Goal: Transaction & Acquisition: Purchase product/service

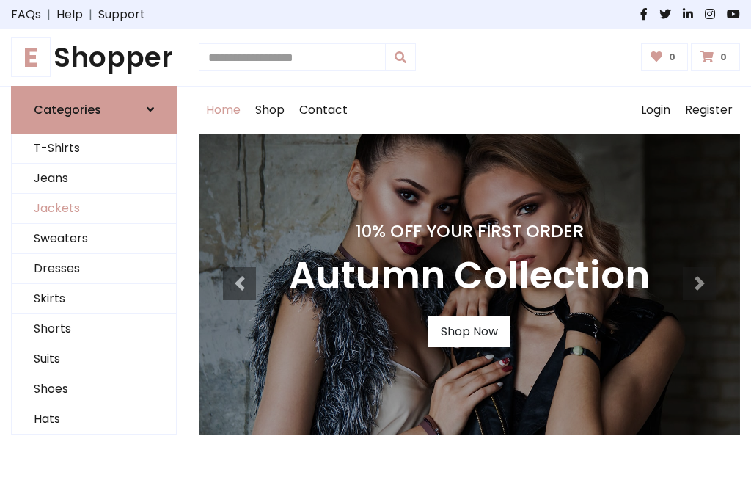
click at [94, 208] on link "Jackets" at bounding box center [94, 209] width 164 height 30
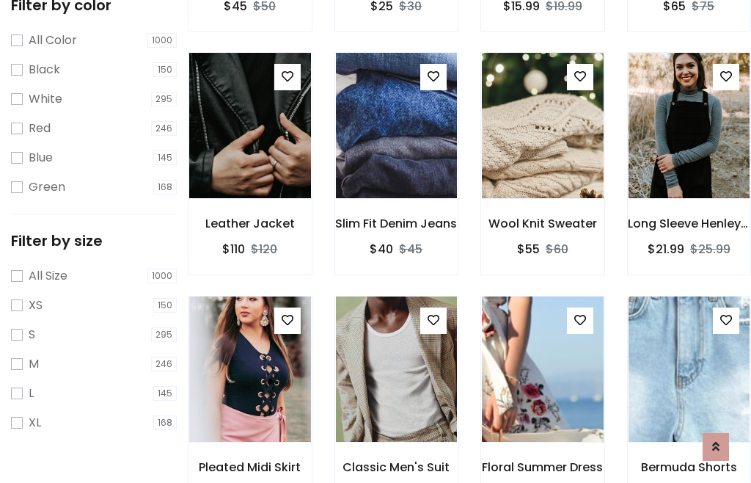
scroll to position [136, 0]
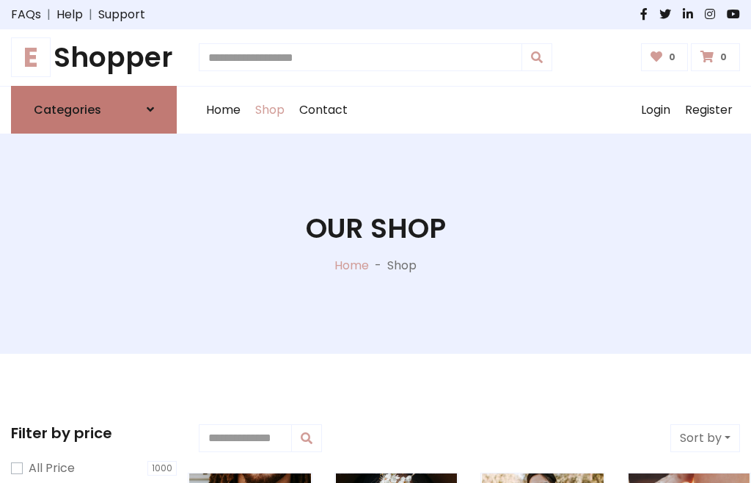
click at [94, 109] on h6 "Categories" at bounding box center [67, 110] width 67 height 14
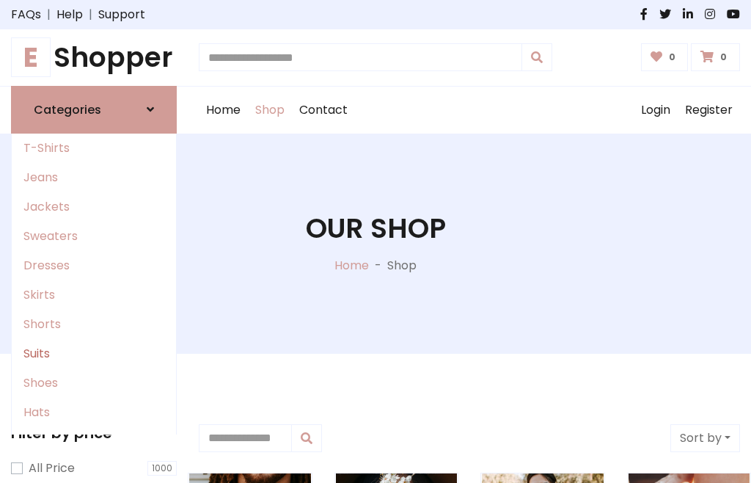
click at [94, 353] on link "Suits" at bounding box center [94, 353] width 164 height 29
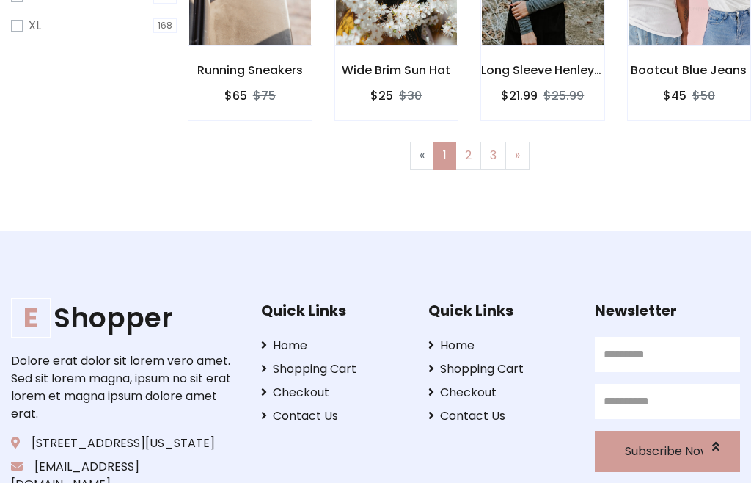
scroll to position [622, 0]
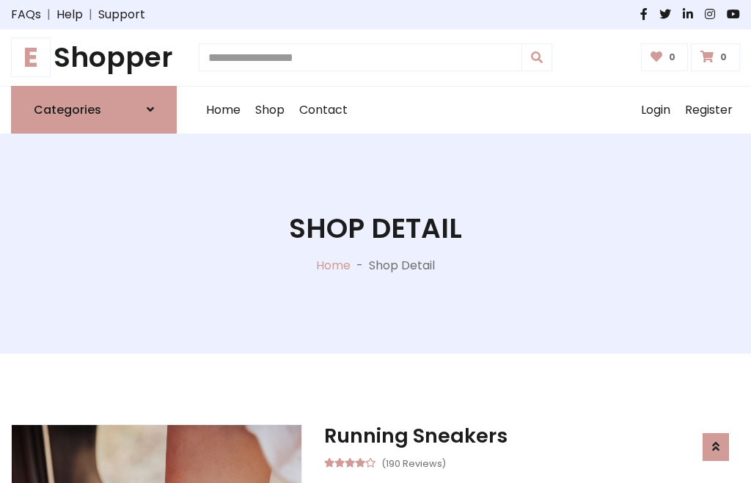
scroll to position [1371, 0]
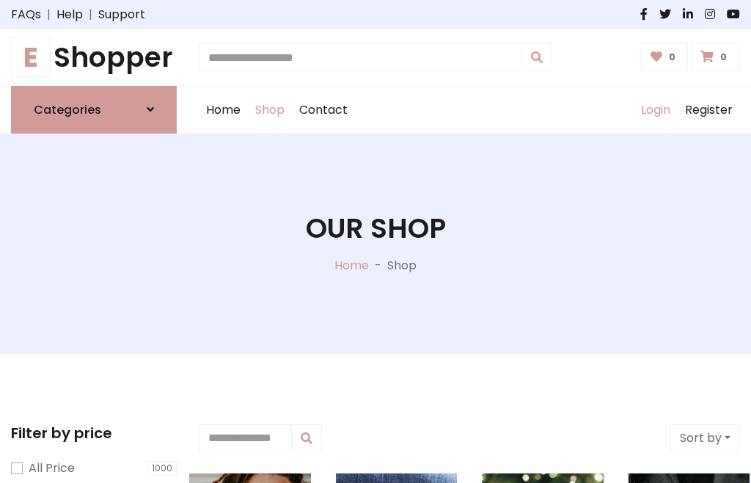
click at [655, 109] on link "Login" at bounding box center [656, 110] width 44 height 47
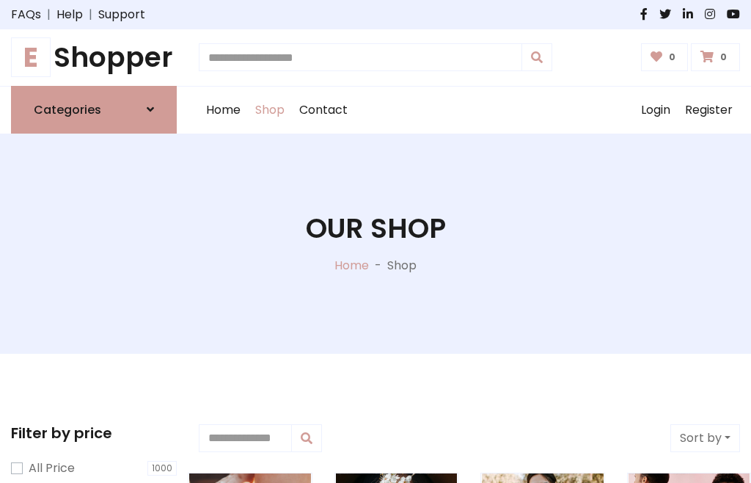
scroll to position [74, 0]
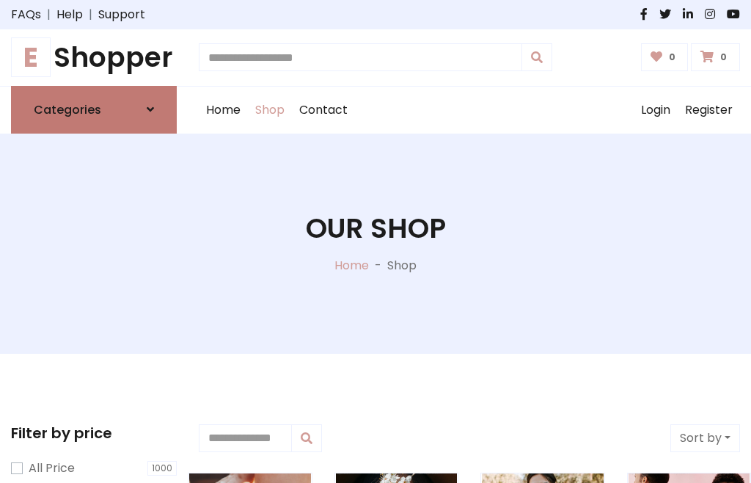
click at [150, 109] on icon at bounding box center [150, 109] width 7 height 12
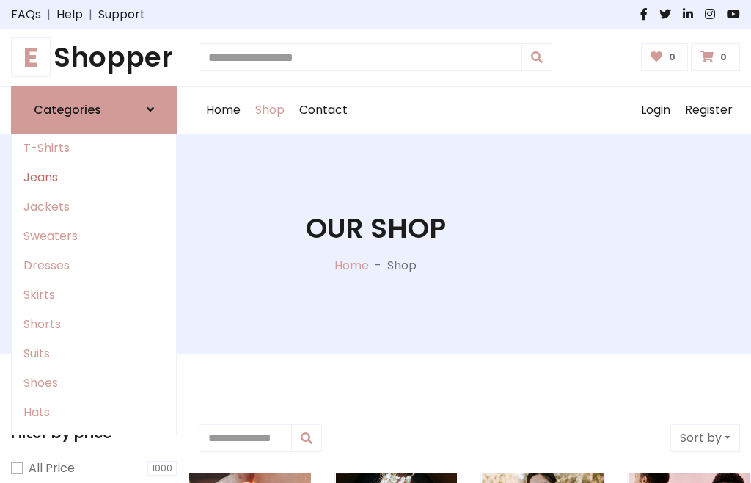
click at [94, 177] on link "Jeans" at bounding box center [94, 177] width 164 height 29
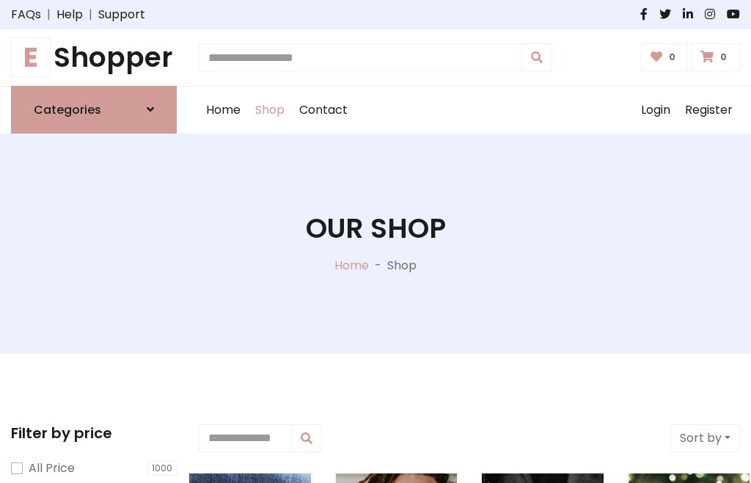
scroll to position [74, 0]
